Goal: Information Seeking & Learning: Learn about a topic

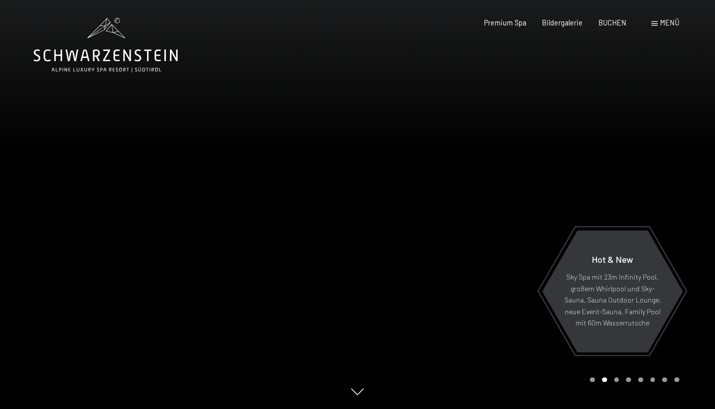
click at [663, 22] on span "Menü" at bounding box center [669, 22] width 19 height 9
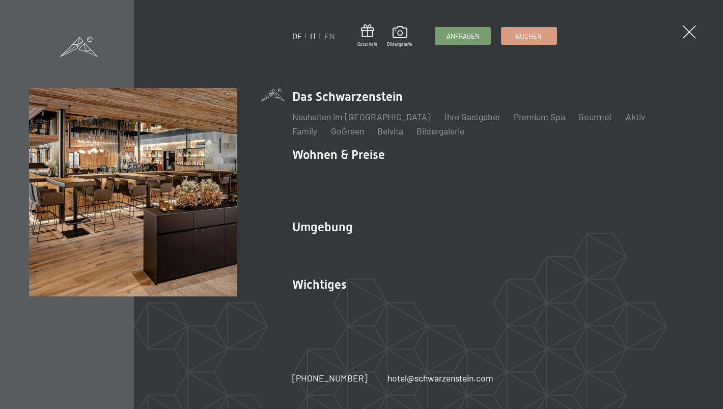
click at [312, 40] on link "IT" at bounding box center [313, 36] width 7 height 10
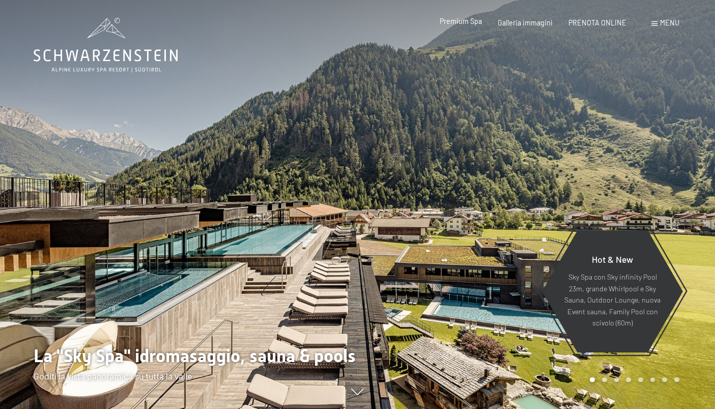
click at [465, 24] on span "Premium Spa" at bounding box center [461, 21] width 42 height 9
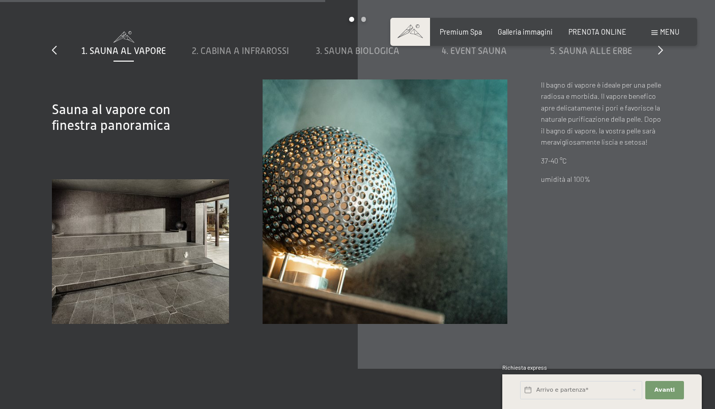
scroll to position [2949, 0]
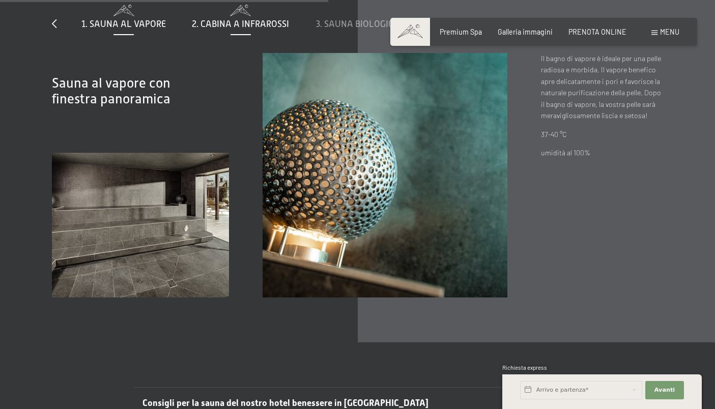
click at [228, 21] on span "2. Cabina a infrarossi" at bounding box center [240, 24] width 97 height 10
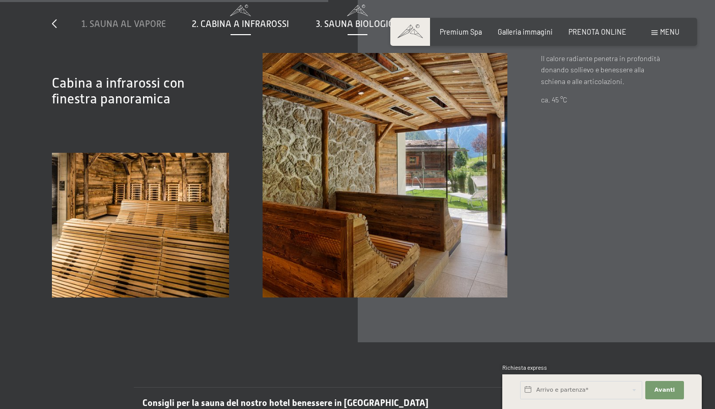
click at [360, 22] on span "3. Sauna biologica" at bounding box center [357, 24] width 83 height 10
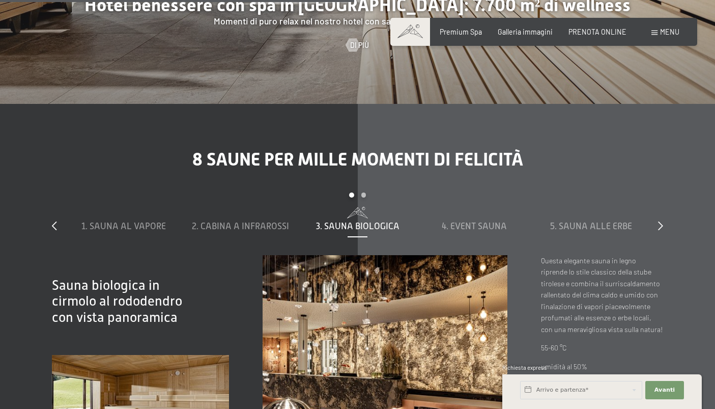
scroll to position [2763, 0]
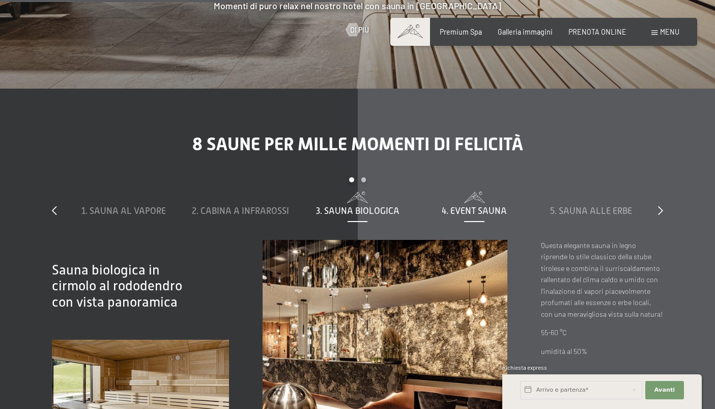
click at [484, 207] on span "4. Event Sauna" at bounding box center [474, 211] width 65 height 10
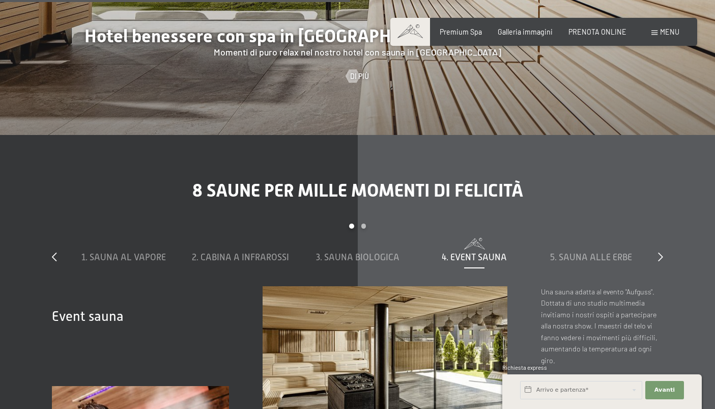
scroll to position [2724, 0]
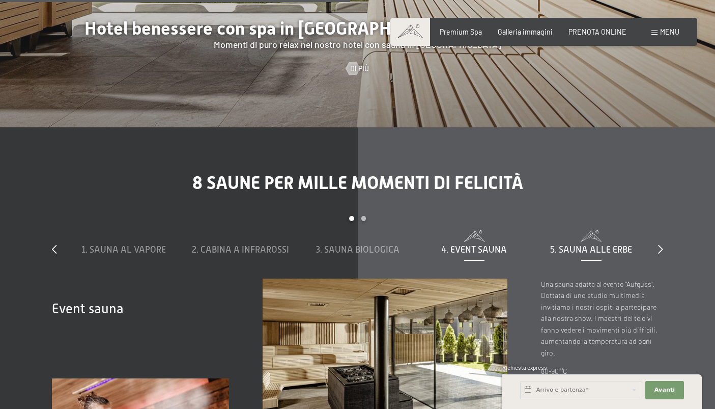
click at [593, 243] on div "5. Sauna alle erbe" at bounding box center [592, 249] width 108 height 13
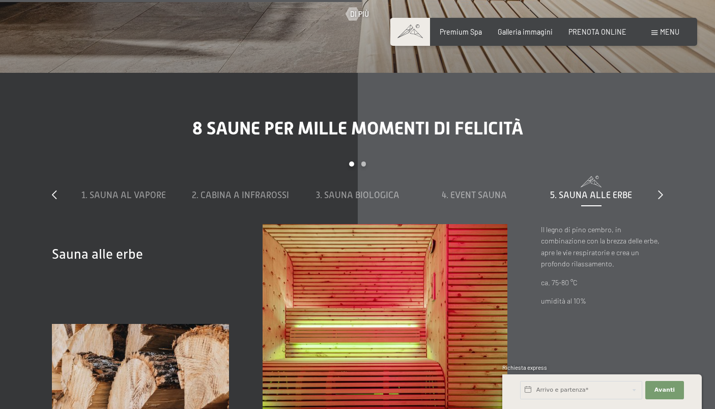
scroll to position [2840, 0]
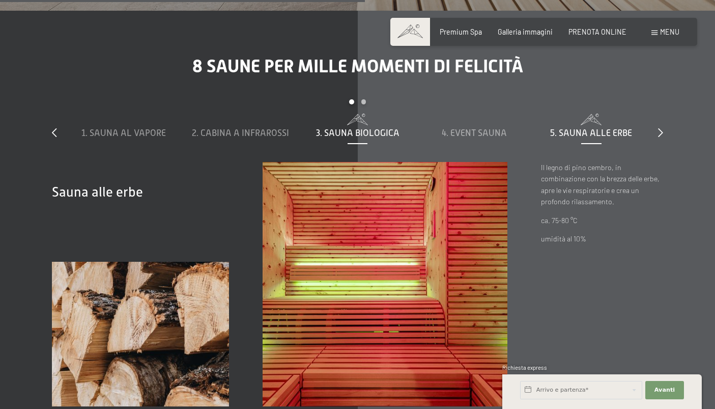
click at [365, 132] on span "3. Sauna biologica" at bounding box center [357, 133] width 83 height 10
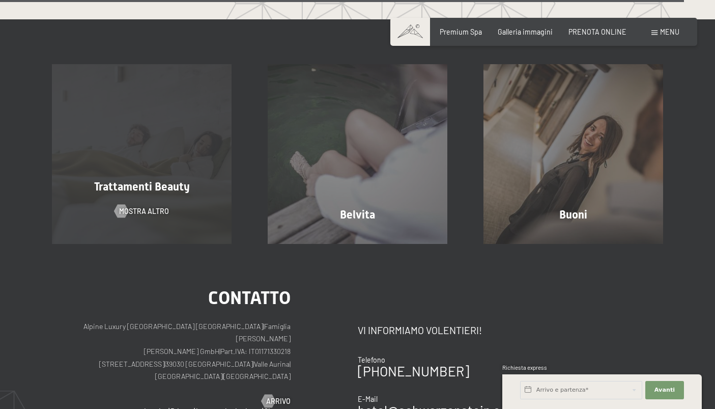
scroll to position [5228, 0]
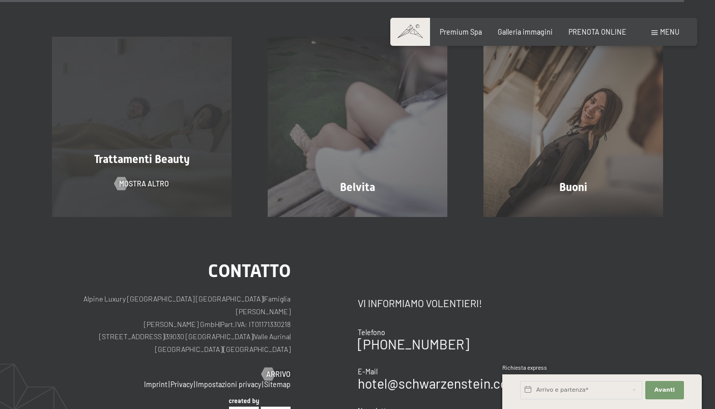
click at [122, 128] on div "Trattamenti Beauty mostra altro" at bounding box center [142, 127] width 216 height 180
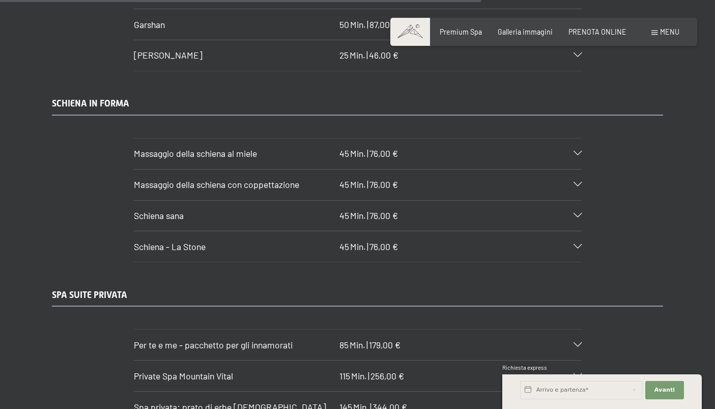
scroll to position [4690, 0]
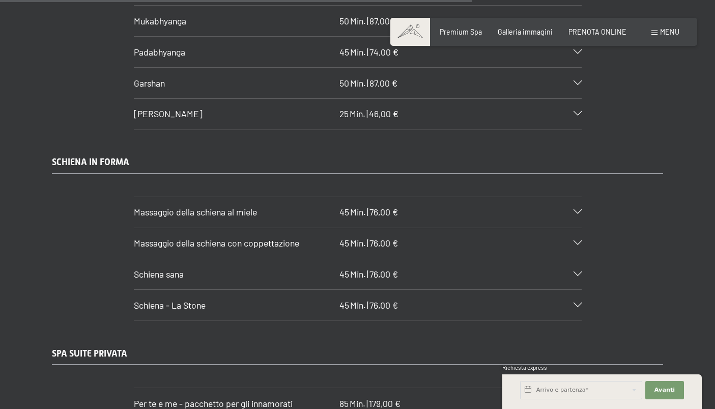
click at [578, 272] on icon at bounding box center [578, 274] width 8 height 5
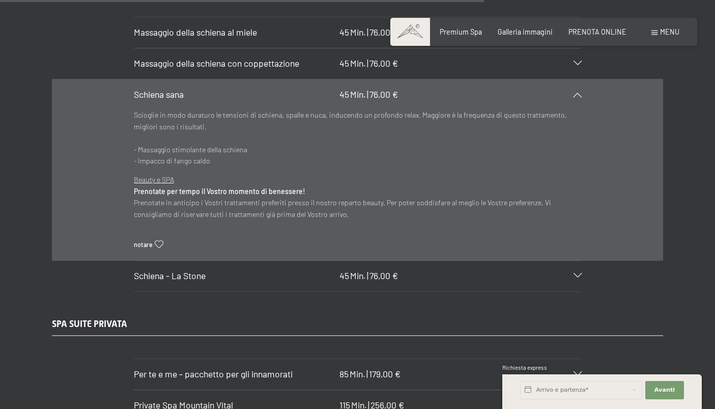
scroll to position [4859, 0]
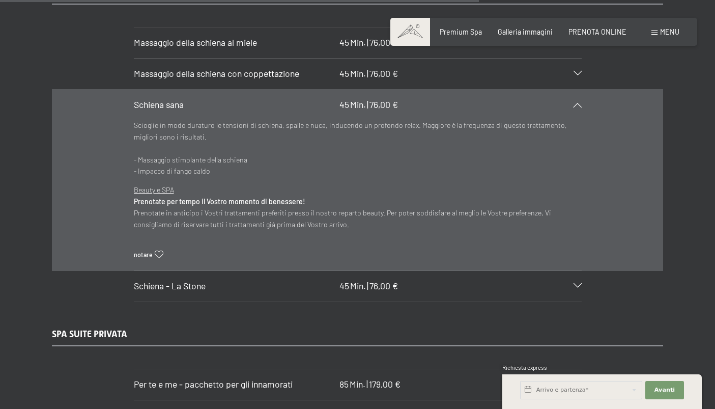
click at [575, 284] on icon at bounding box center [578, 286] width 8 height 5
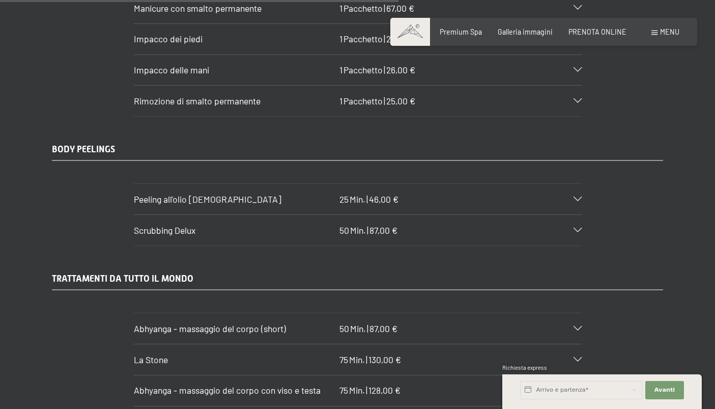
scroll to position [4015, 0]
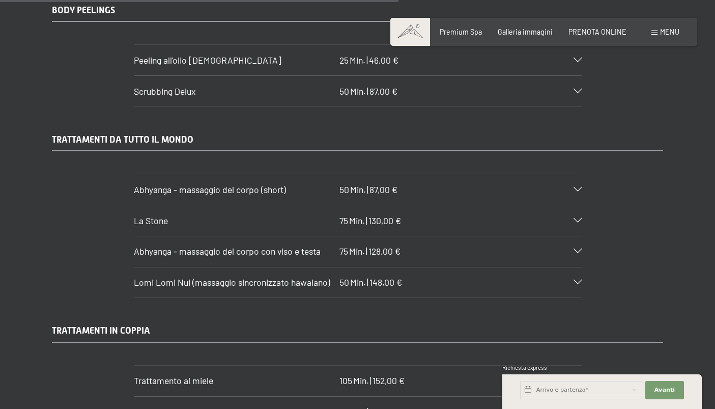
click at [151, 215] on span "La Stone" at bounding box center [151, 220] width 34 height 11
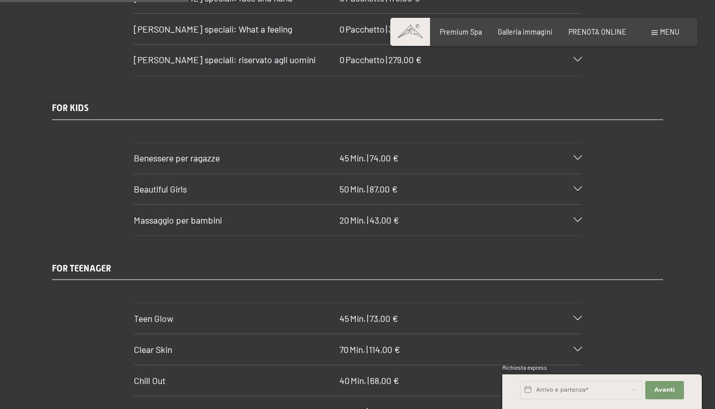
scroll to position [1714, 0]
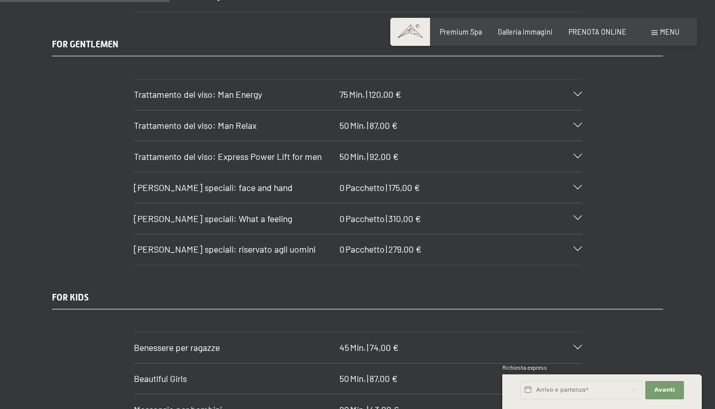
click at [233, 243] on span "[PERSON_NAME] speciali: riservato agli uomini" at bounding box center [225, 248] width 182 height 11
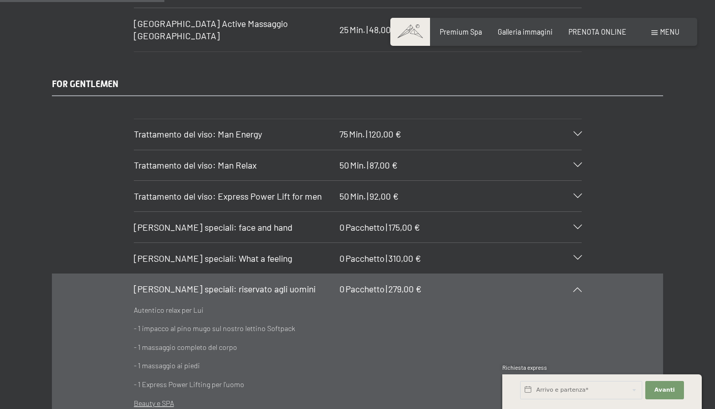
scroll to position [1665, 0]
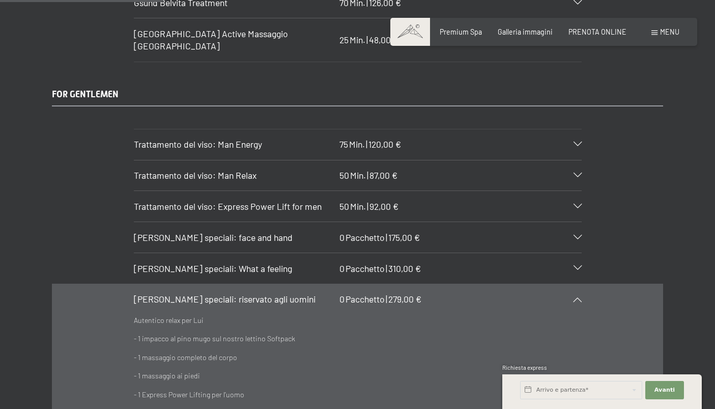
click at [198, 232] on span "[PERSON_NAME] speciali: face and hand" at bounding box center [213, 237] width 159 height 11
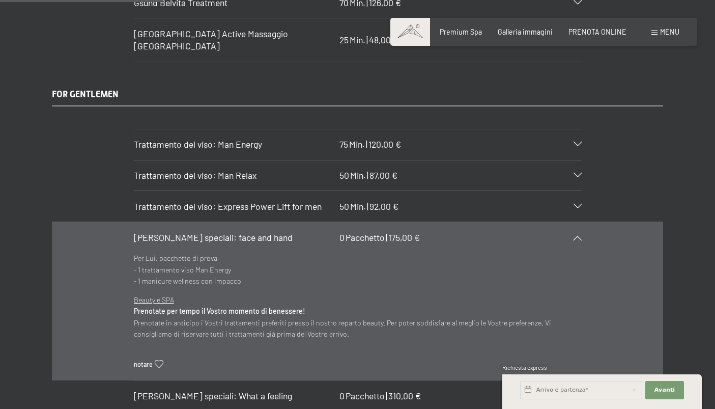
click at [581, 235] on icon at bounding box center [578, 237] width 8 height 5
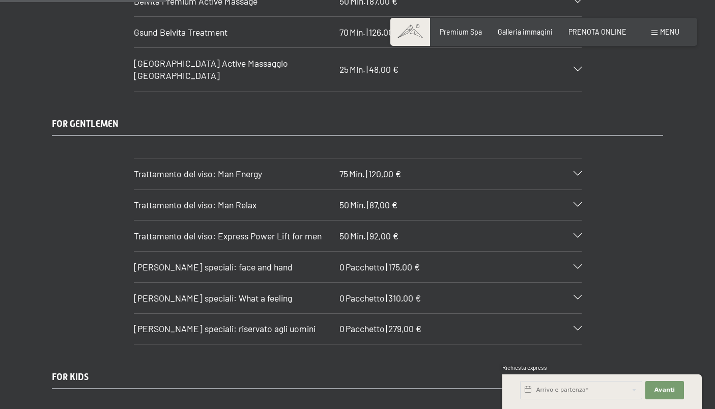
scroll to position [1616, 0]
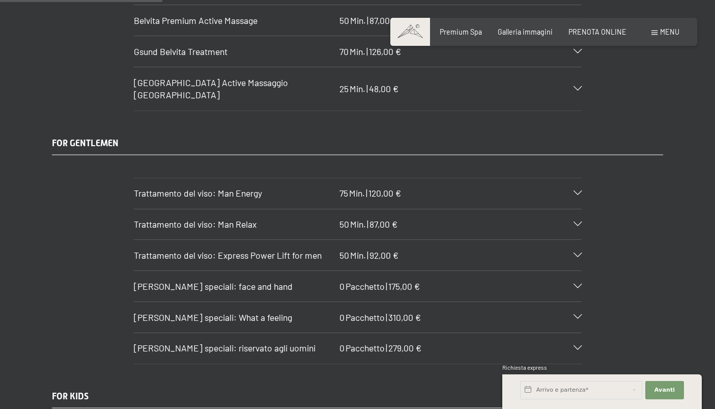
click at [576, 253] on icon at bounding box center [578, 255] width 8 height 5
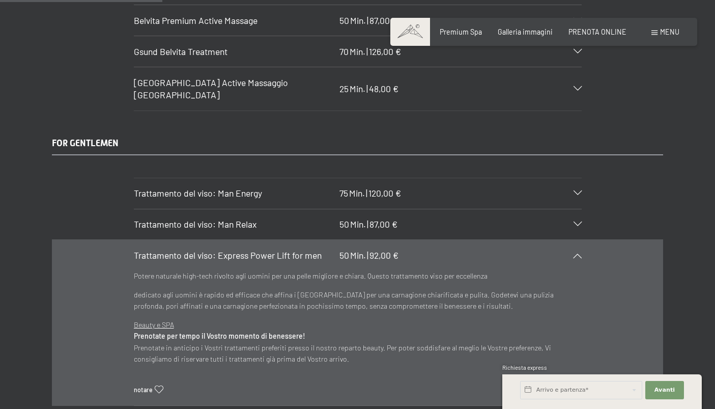
click at [576, 253] on icon at bounding box center [578, 255] width 8 height 5
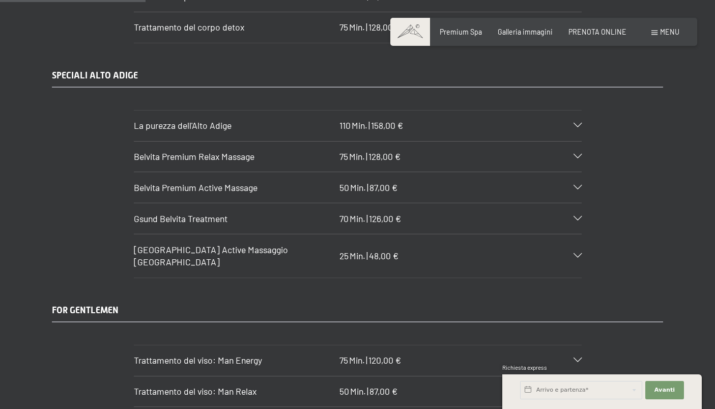
scroll to position [1469, 0]
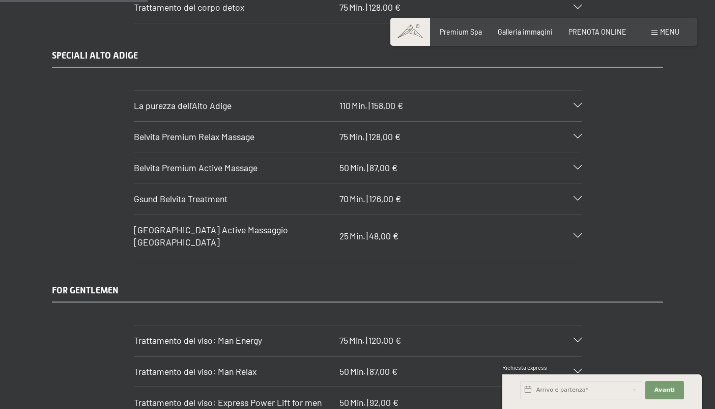
click at [580, 133] on div "Belvita Premium Relax Massage 75 Min. | 128,00 €" at bounding box center [358, 137] width 448 height 31
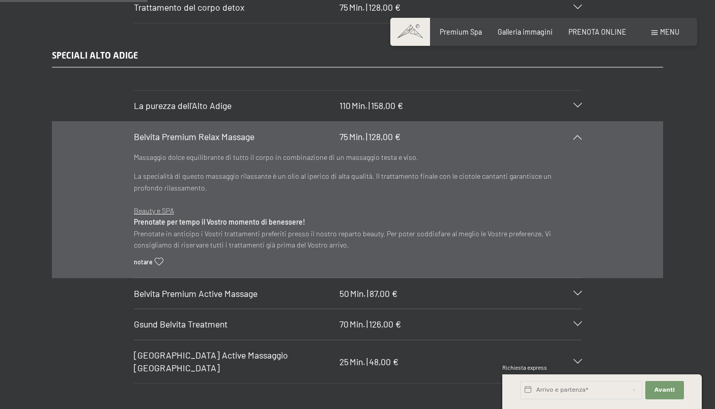
click at [580, 133] on div "Belvita Premium Relax Massage 75 Min. | 128,00 €" at bounding box center [358, 137] width 448 height 31
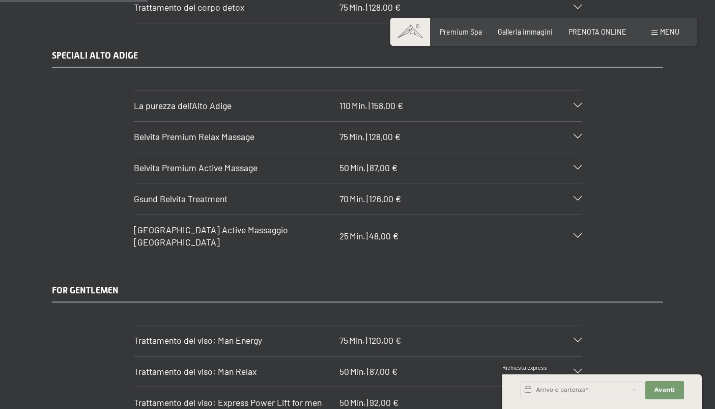
click at [575, 162] on div "Belvita Premium Active Massage 50 Min. | 87,00 €" at bounding box center [358, 167] width 448 height 31
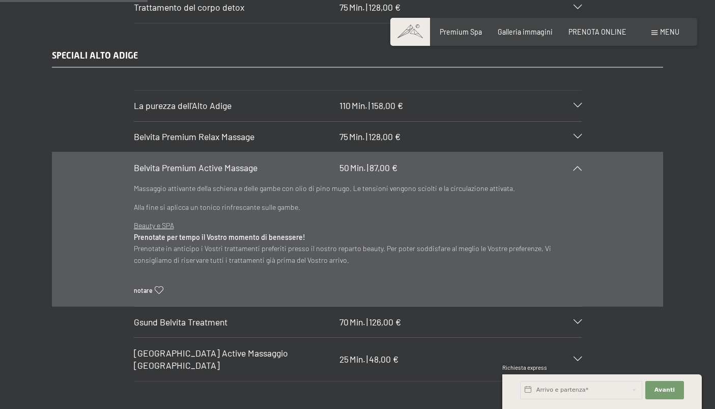
scroll to position [1458, 0]
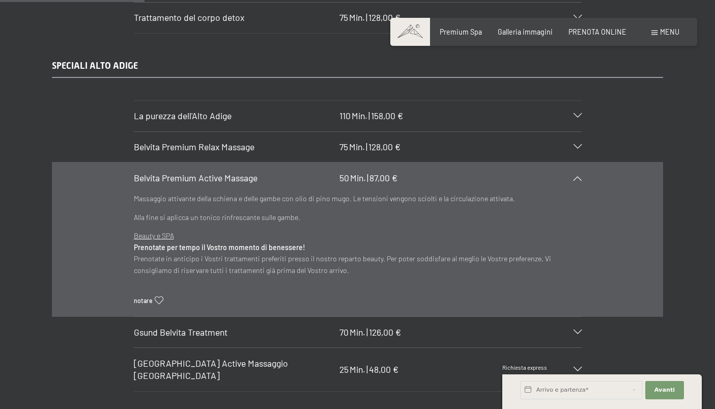
click at [577, 142] on div "Belvita Premium Relax Massage 75 Min. | 128,00 €" at bounding box center [358, 147] width 448 height 31
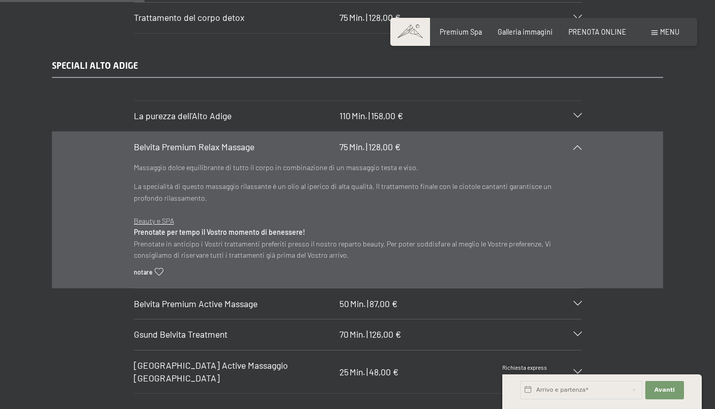
click at [577, 142] on div "Belvita Premium Relax Massage 75 Min. | 128,00 €" at bounding box center [358, 147] width 448 height 31
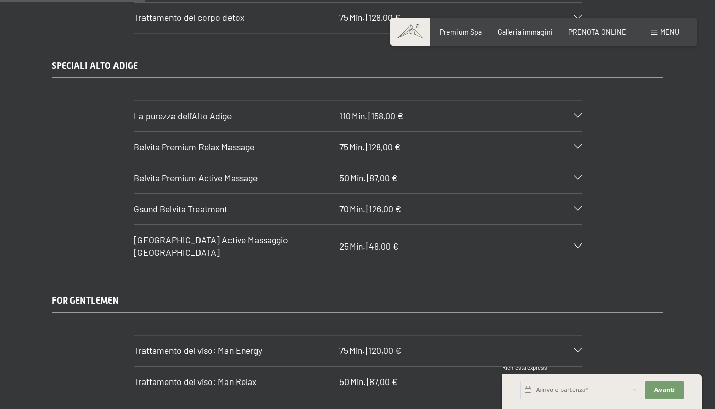
click at [577, 142] on div "Belvita Premium Relax Massage 75 Min. | 128,00 €" at bounding box center [358, 147] width 448 height 31
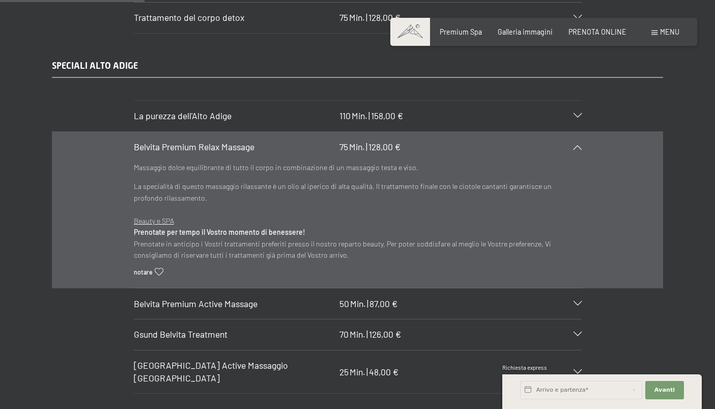
click at [577, 142] on div "Belvita Premium Relax Massage 75 Min. | 128,00 €" at bounding box center [358, 147] width 448 height 31
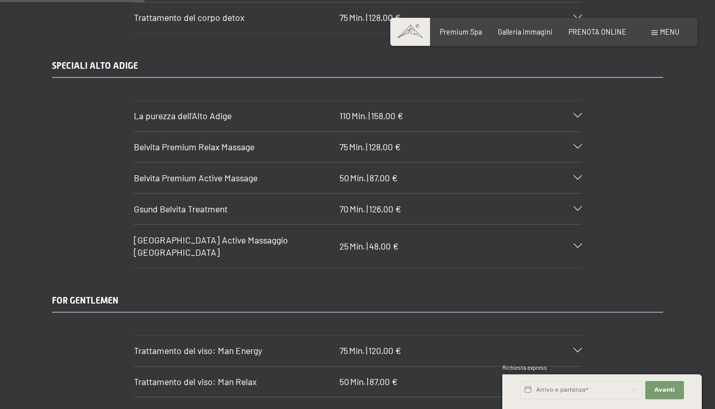
click at [577, 115] on icon at bounding box center [578, 116] width 8 height 5
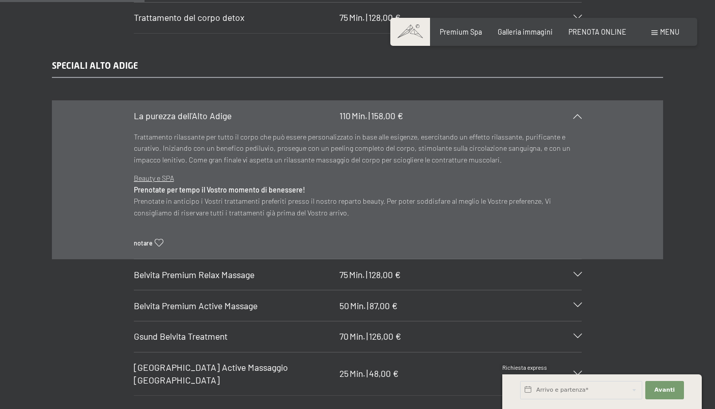
click at [577, 115] on icon at bounding box center [578, 116] width 8 height 5
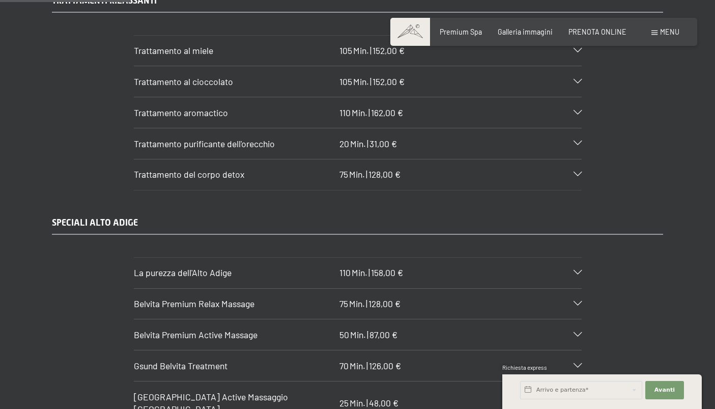
scroll to position [1262, 0]
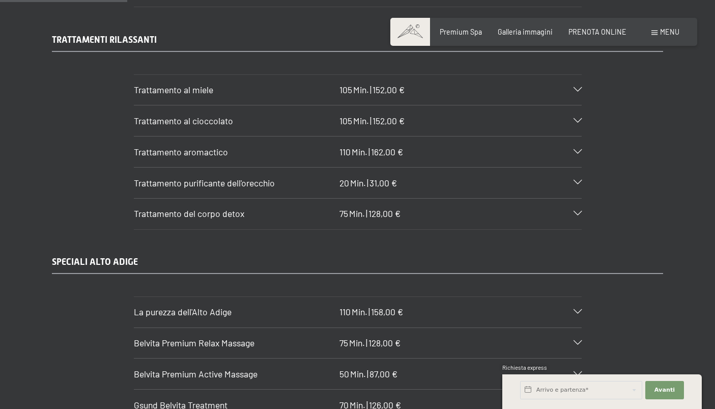
click at [578, 212] on icon at bounding box center [578, 213] width 8 height 5
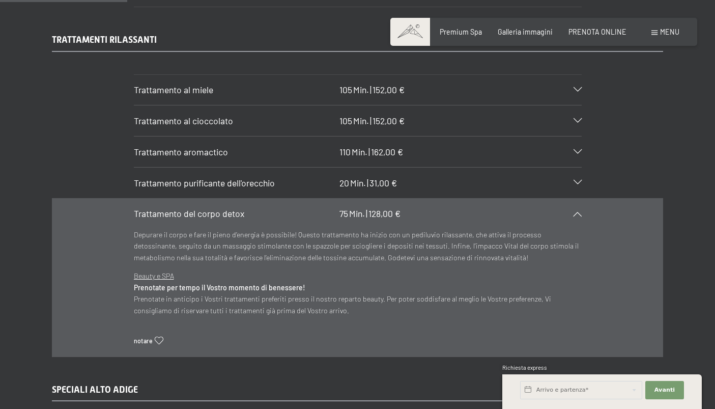
click at [578, 212] on icon at bounding box center [578, 213] width 8 height 5
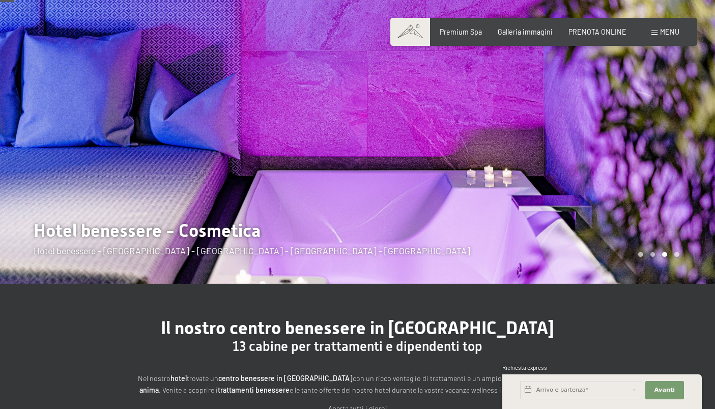
scroll to position [0, 0]
